Goal: Transaction & Acquisition: Subscribe to service/newsletter

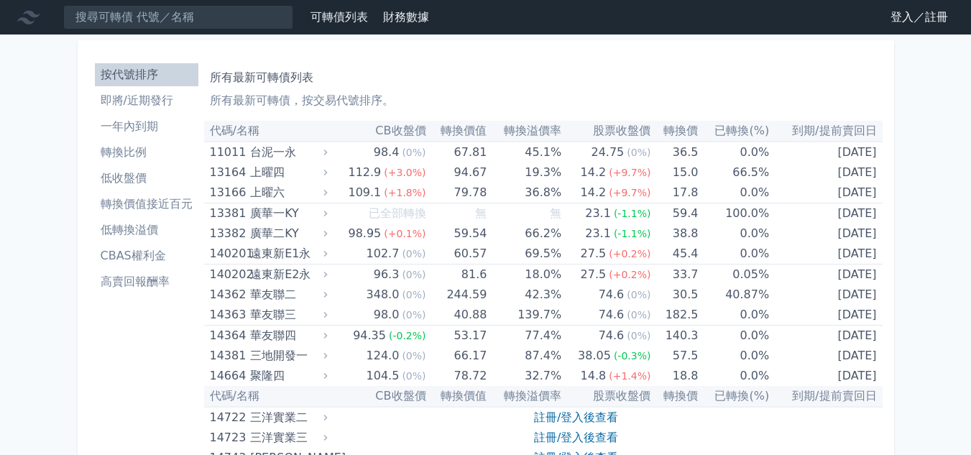
click at [919, 14] on link "登入／註冊" at bounding box center [919, 17] width 81 height 23
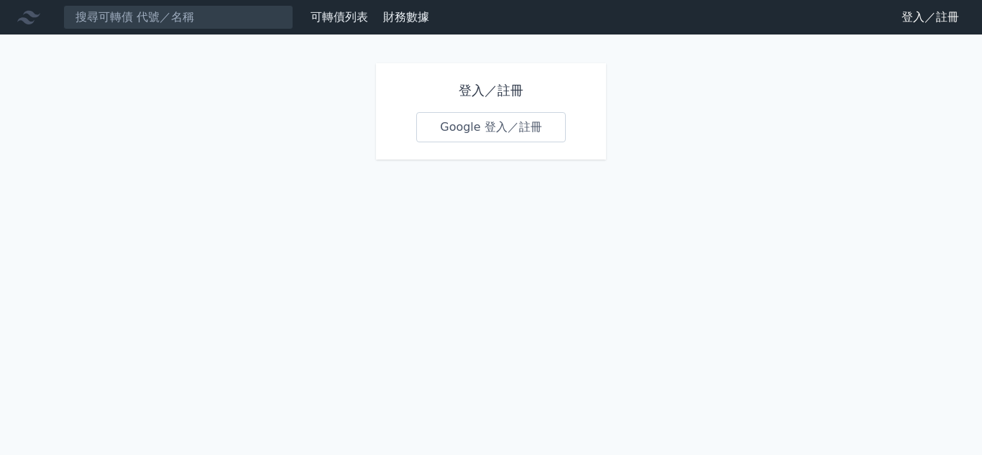
click at [510, 124] on link "Google 登入／註冊" at bounding box center [491, 127] width 150 height 30
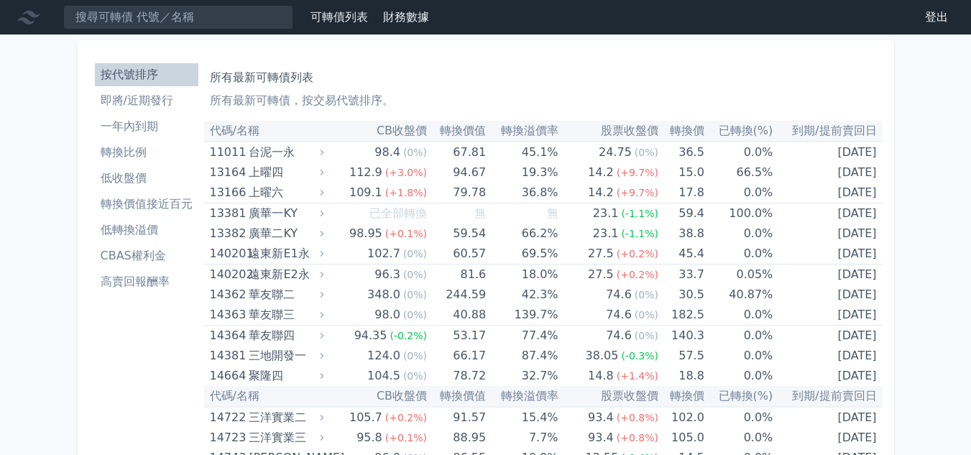
click at [129, 279] on li "高賣回報酬率" at bounding box center [147, 281] width 104 height 17
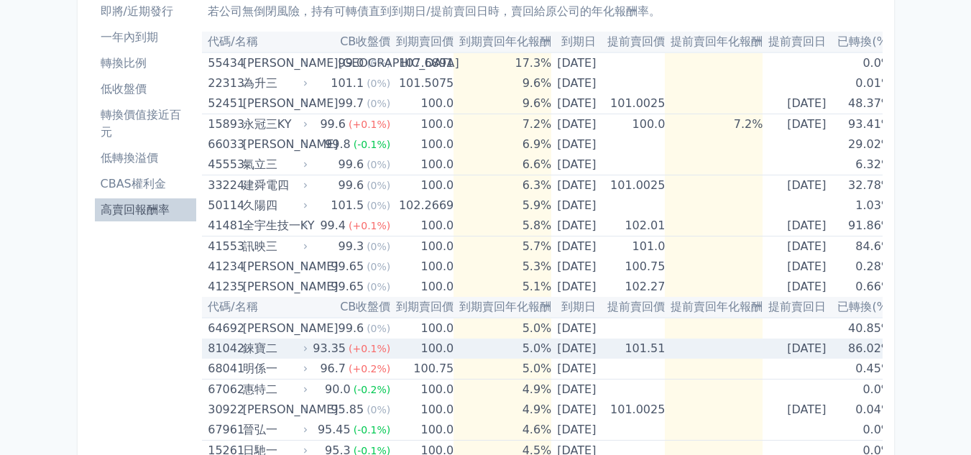
scroll to position [173, 0]
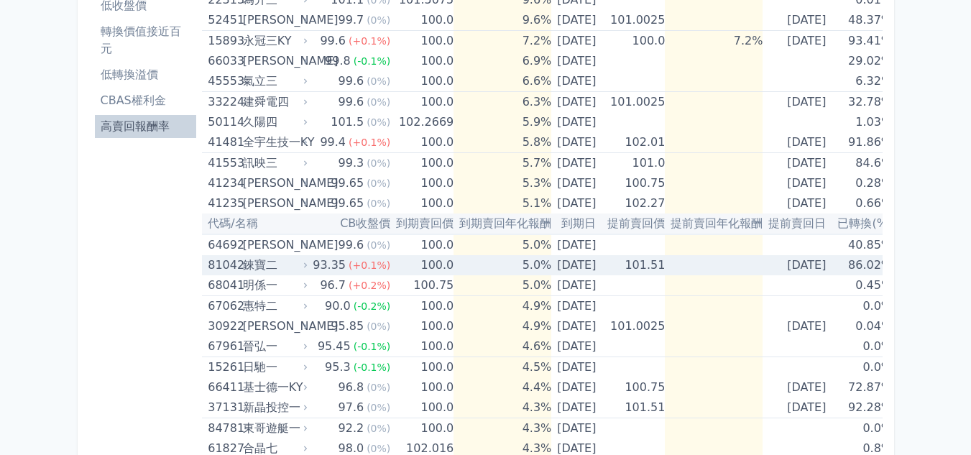
click at [291, 270] on div "錸寶二" at bounding box center [274, 265] width 63 height 20
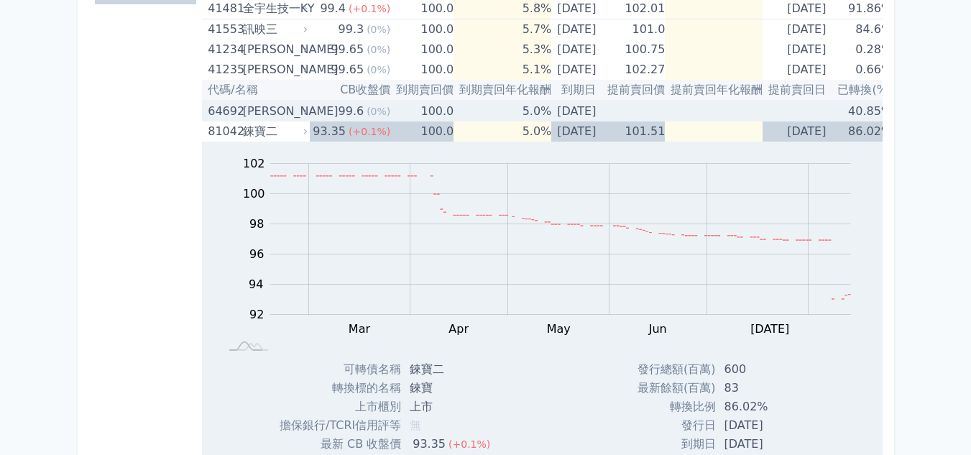
scroll to position [316, 0]
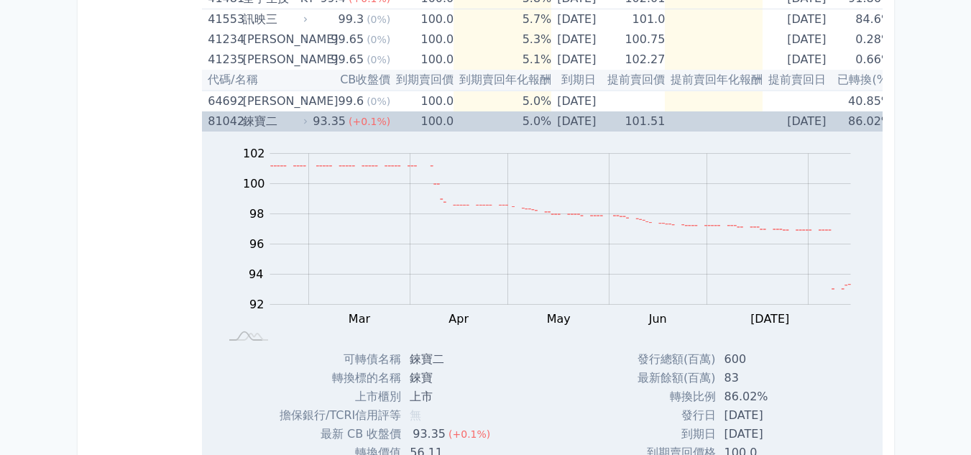
click at [257, 121] on div "錸寶二" at bounding box center [274, 121] width 63 height 20
